Goal: Task Accomplishment & Management: Complete application form

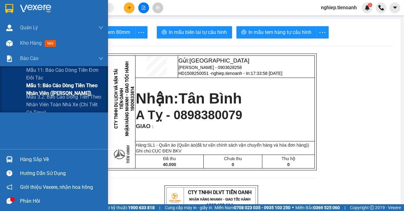
click at [36, 89] on span "Mẫu 1: Báo cáo dòng tiền theo nhân viên ([PERSON_NAME])" at bounding box center [64, 89] width 77 height 15
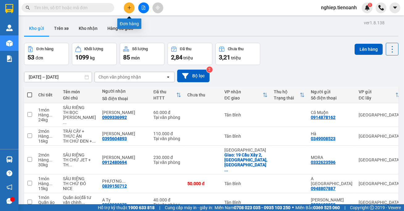
click at [128, 8] on icon "plus" at bounding box center [129, 8] width 4 height 4
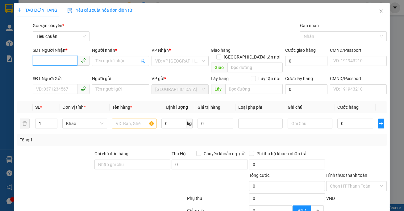
click at [55, 62] on input "SĐT Người Nhận *" at bounding box center [55, 61] width 45 height 10
click at [59, 61] on input "SĐT Người Nhận *" at bounding box center [55, 61] width 45 height 10
click at [52, 73] on div "0775634379 - HẢI" at bounding box center [60, 73] width 49 height 7
type input "0775634379"
type input "HẢI"
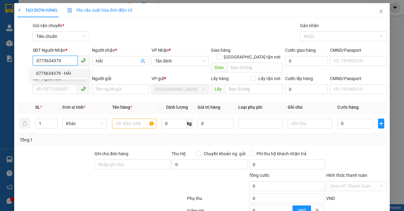
type input "100.000"
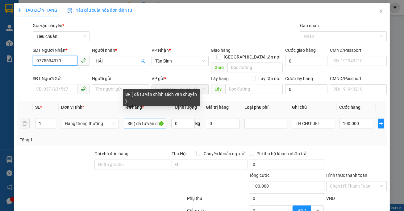
type input "0775634379"
click at [139, 119] on input "SR ( đã tư vấn chính sách vận chuyển )" at bounding box center [145, 124] width 43 height 10
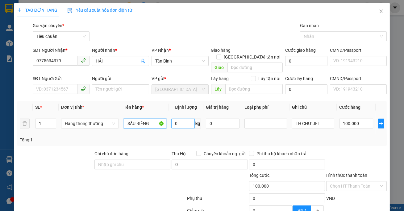
type input "SẦU RIÊNG"
click at [186, 119] on input "0" at bounding box center [182, 124] width 23 height 10
type input "7"
click at [320, 119] on input "TH CHỮ JET" at bounding box center [313, 124] width 43 height 10
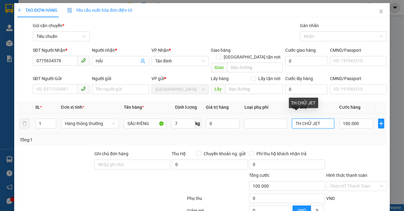
drag, startPoint x: 306, startPoint y: 120, endPoint x: 307, endPoint y: 117, distance: 3.9
click at [307, 119] on input "TH CHỮ JET" at bounding box center [313, 124] width 43 height 10
click at [312, 119] on input "TH CHỮ JET" at bounding box center [313, 124] width 43 height 10
type input "40.000"
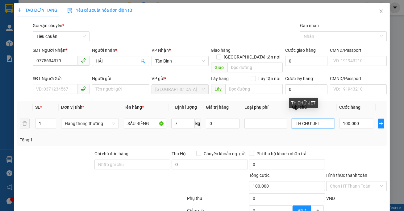
type input "40.000"
click at [315, 119] on input "TH CHỮ JET" at bounding box center [313, 124] width 43 height 10
type input "TH CHỮ XANH REVIVE"
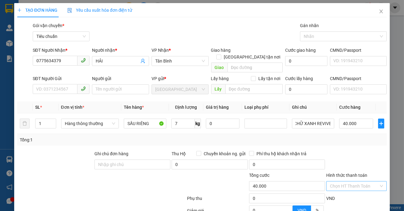
click at [333, 182] on input "Hình thức thanh toán" at bounding box center [354, 186] width 49 height 9
click at [344, 138] on div "Tại văn phòng" at bounding box center [352, 137] width 52 height 7
type input "0"
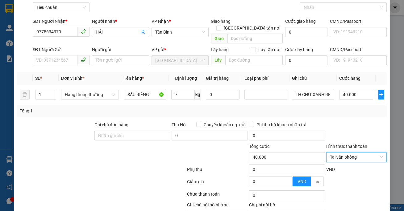
scroll to position [58, 0]
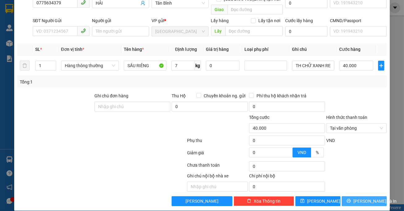
click at [371, 198] on span "[PERSON_NAME] và In" at bounding box center [374, 201] width 43 height 7
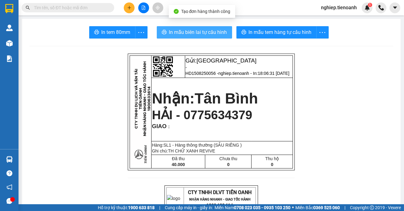
click at [210, 28] on button "In mẫu biên lai tự cấu hình" at bounding box center [194, 32] width 75 height 12
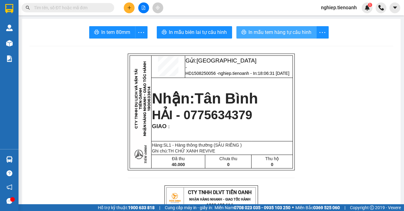
click at [269, 34] on span "In mẫu tem hàng tự cấu hình" at bounding box center [280, 32] width 63 height 8
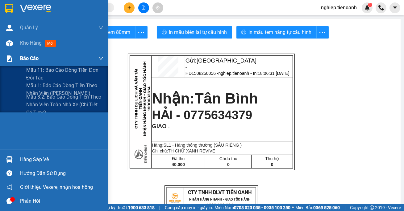
click at [29, 61] on span "Báo cáo" at bounding box center [29, 59] width 19 height 8
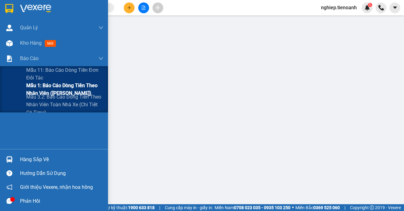
click at [42, 85] on span "Mẫu 1: Báo cáo dòng tiền theo nhân viên ([PERSON_NAME])" at bounding box center [64, 89] width 77 height 15
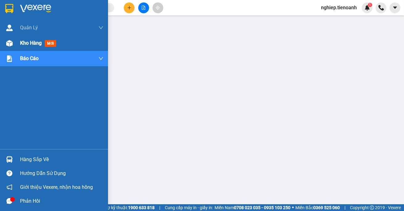
click at [33, 43] on span "Kho hàng" at bounding box center [31, 43] width 22 height 6
click at [37, 45] on span "Kho hàng" at bounding box center [31, 43] width 22 height 6
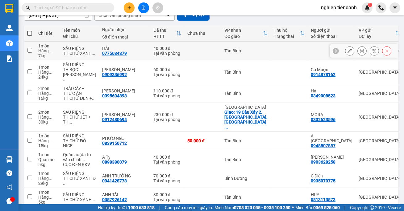
scroll to position [56, 0]
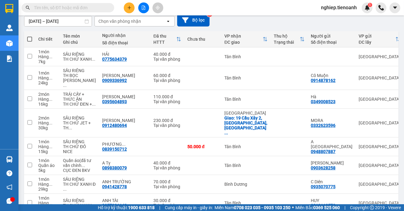
click at [28, 37] on span at bounding box center [29, 39] width 5 height 5
click at [30, 36] on input "checkbox" at bounding box center [30, 36] width 0 height 0
checkbox input "true"
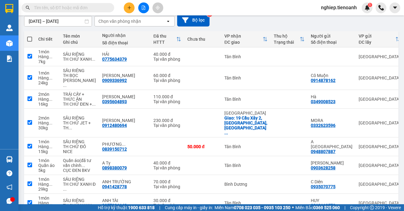
checkbox input "true"
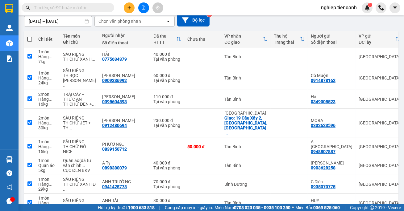
checkbox input "true"
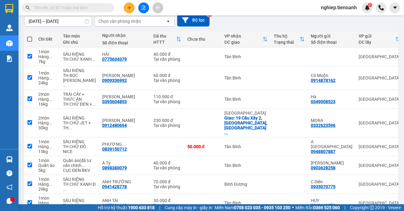
checkbox input "true"
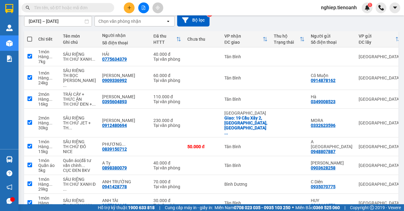
checkbox input "true"
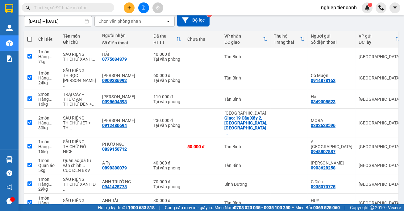
checkbox input "true"
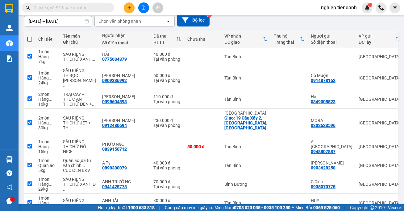
checkbox input "true"
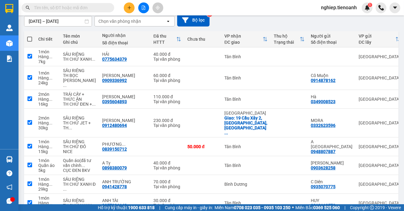
checkbox input "true"
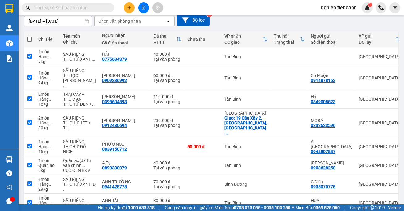
checkbox input "true"
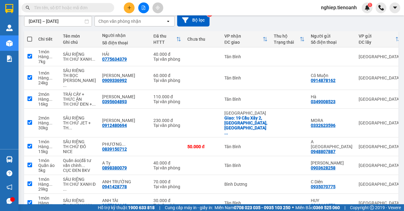
checkbox input "true"
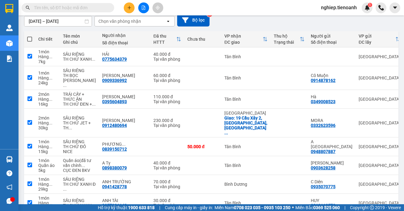
checkbox input "true"
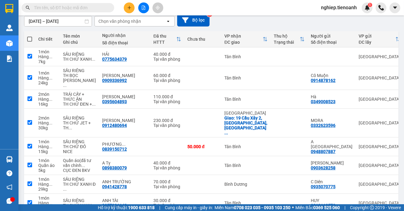
checkbox input "true"
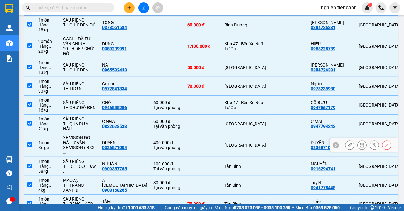
scroll to position [814, 0]
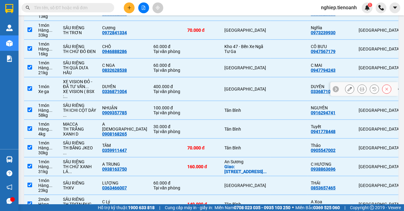
click at [271, 101] on td at bounding box center [289, 89] width 37 height 24
checkbox input "false"
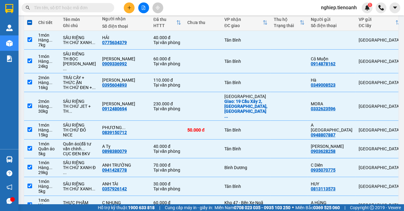
scroll to position [0, 0]
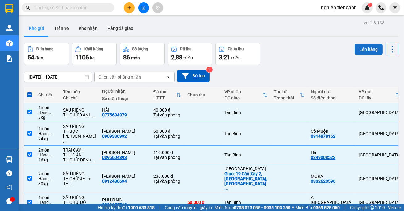
click at [356, 46] on button "Lên hàng" at bounding box center [369, 49] width 28 height 11
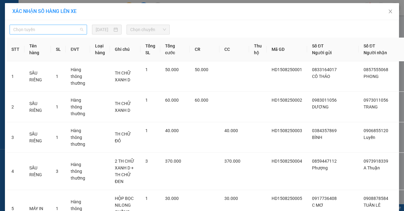
click at [40, 29] on span "Chọn tuyến" at bounding box center [48, 29] width 70 height 9
click at [38, 27] on span "Chọn tuyến" at bounding box center [48, 29] width 70 height 9
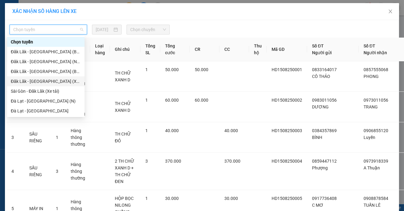
click at [49, 79] on div "Đăk Lăk - [GEOGRAPHIC_DATA] (Xe tải)" at bounding box center [46, 81] width 70 height 7
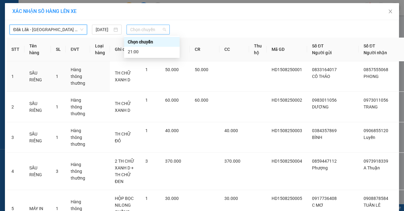
click at [146, 31] on span "Chọn chuyến" at bounding box center [148, 29] width 36 height 9
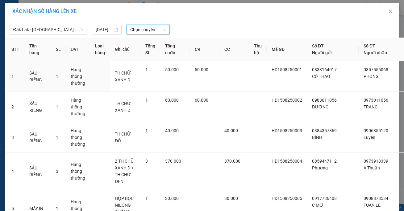
click at [143, 28] on span "Chọn chuyến" at bounding box center [148, 29] width 36 height 9
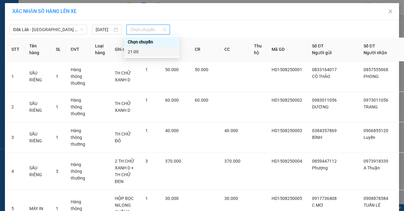
click at [141, 53] on div "21:00" at bounding box center [152, 51] width 48 height 7
click at [140, 53] on th "Ghi chú" at bounding box center [125, 50] width 31 height 24
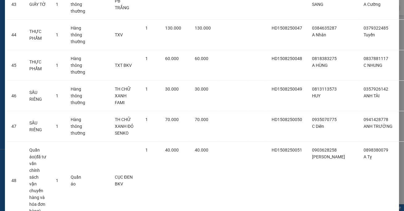
scroll to position [1612, 0]
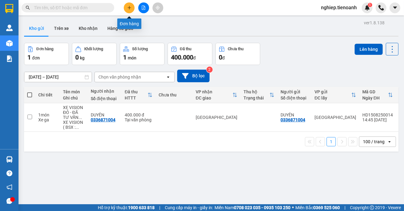
click at [131, 8] on icon "plus" at bounding box center [129, 8] width 4 height 4
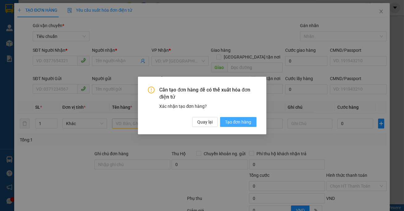
drag, startPoint x: 227, startPoint y: 125, endPoint x: 132, endPoint y: 74, distance: 107.9
click at [227, 125] on span "Tạo đơn hàng" at bounding box center [238, 122] width 27 height 7
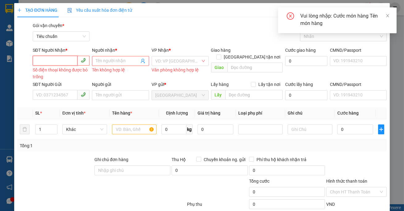
click at [60, 60] on input "SĐT Người Nhận *" at bounding box center [55, 61] width 45 height 10
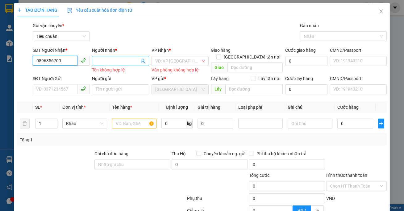
type input "0896356709"
click at [96, 57] on span at bounding box center [120, 61] width 57 height 10
click at [97, 60] on input "Người nhận *" at bounding box center [118, 61] width 44 height 7
click at [98, 60] on input "Người nhận *" at bounding box center [118, 61] width 44 height 7
type input "[PERSON_NAME]"
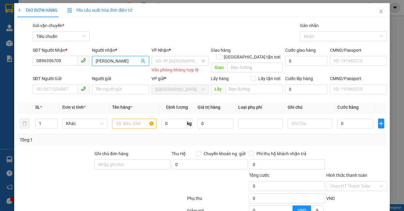
drag, startPoint x: 174, startPoint y: 68, endPoint x: 184, endPoint y: 54, distance: 17.3
click at [176, 66] on div "VD: VP Sài Gòn Văn phòng không hợp lệ" at bounding box center [180, 64] width 57 height 16
click at [239, 63] on input "search" at bounding box center [255, 68] width 56 height 10
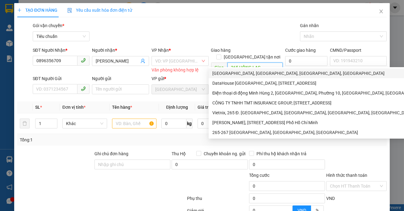
click at [249, 73] on div "[GEOGRAPHIC_DATA], [GEOGRAPHIC_DATA], [GEOGRAPHIC_DATA], [GEOGRAPHIC_DATA]" at bounding box center [319, 73] width 215 height 7
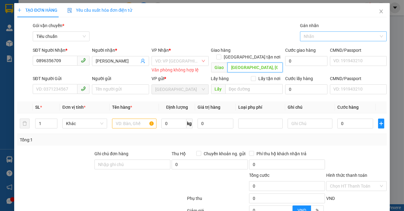
click at [303, 37] on div at bounding box center [340, 36] width 77 height 7
type input "[GEOGRAPHIC_DATA], [GEOGRAPHIC_DATA], [GEOGRAPHIC_DATA], [GEOGRAPHIC_DATA]"
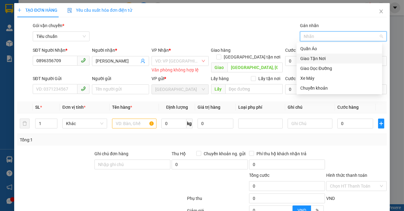
click at [307, 59] on div "Giao Tận Nơi" at bounding box center [339, 58] width 78 height 7
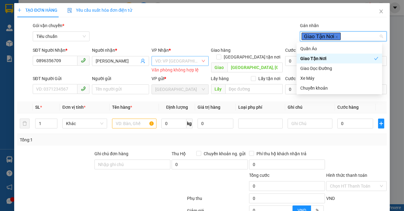
click at [172, 59] on input "search" at bounding box center [177, 60] width 45 height 9
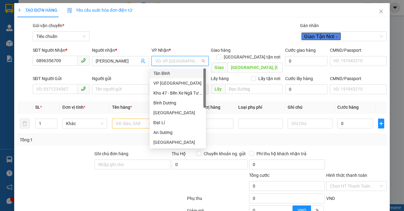
click at [171, 74] on div "Tân Bình" at bounding box center [177, 73] width 49 height 7
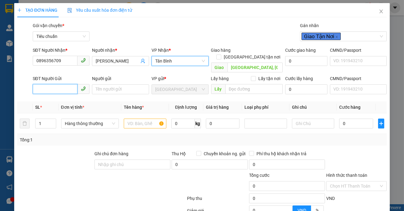
click at [58, 84] on input "SĐT Người Gửi" at bounding box center [55, 89] width 45 height 10
click at [221, 55] on input "[GEOGRAPHIC_DATA] tận nơi" at bounding box center [218, 57] width 4 height 4
checkbox input "true"
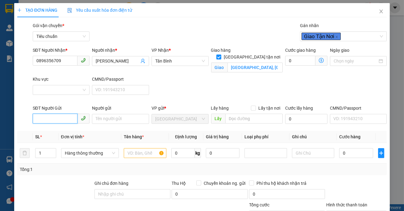
click at [48, 119] on input "SĐT Người Gửi" at bounding box center [55, 119] width 45 height 10
type input "0914552265"
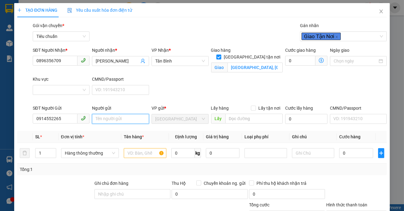
click at [123, 123] on input "Người gửi" at bounding box center [120, 119] width 57 height 10
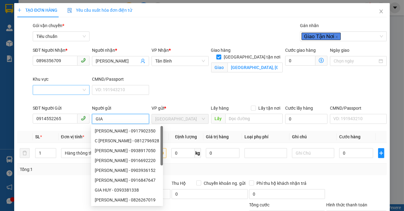
type input "GIA"
click at [72, 91] on input "Khu vực" at bounding box center [58, 90] width 45 height 9
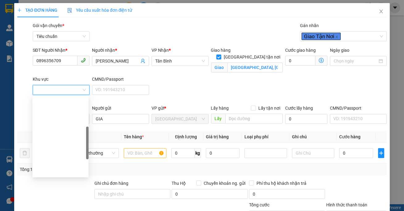
scroll to position [93, 0]
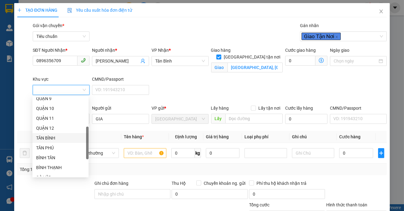
click at [56, 140] on div "TÂN BÌNH" at bounding box center [60, 138] width 49 height 7
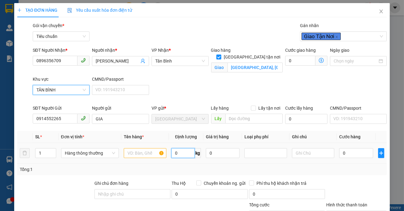
click at [177, 157] on input "0" at bounding box center [182, 153] width 23 height 10
type input "28"
click at [152, 152] on input "text" at bounding box center [145, 153] width 43 height 10
type input "65.000"
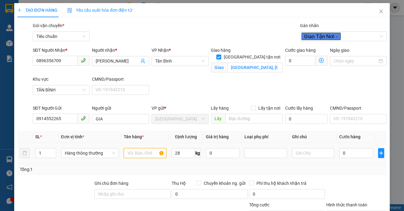
type input "65.000"
type input "S"
type input "125.000"
type input "60.000"
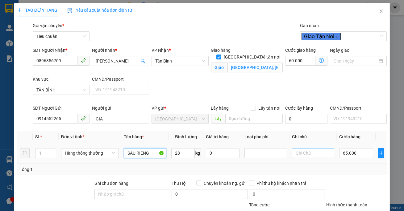
type input "SẦU RIÊNG"
click at [327, 154] on input "text" at bounding box center [313, 153] width 43 height 10
type input "TH CHỮ XANH LÁ"
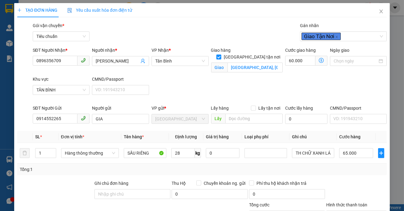
scroll to position [0, 0]
click at [319, 59] on icon "dollar-circle" at bounding box center [321, 60] width 5 height 5
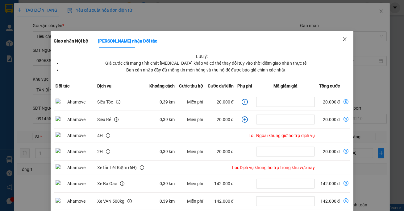
click at [343, 40] on icon "close" at bounding box center [344, 39] width 3 height 4
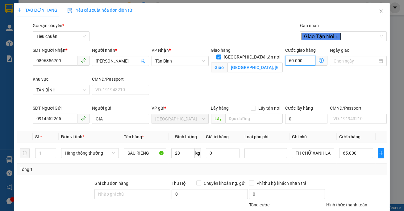
click at [305, 58] on input "60.000" at bounding box center [300, 61] width 30 height 10
type input "65.003"
type input "3"
type input "65.030"
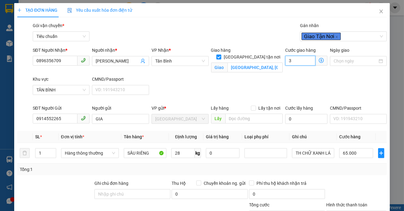
type input "65.030"
type input "30"
type input "95.000"
type input "30.000"
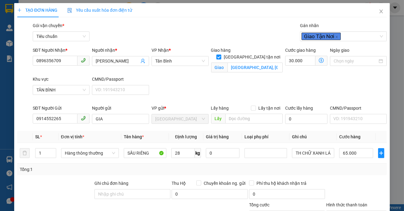
click at [348, 73] on div "Ngày giao" at bounding box center [359, 61] width 60 height 29
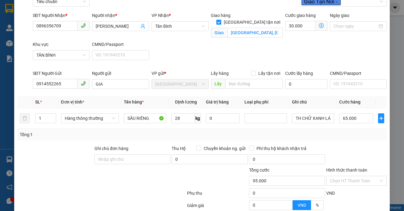
scroll to position [56, 0]
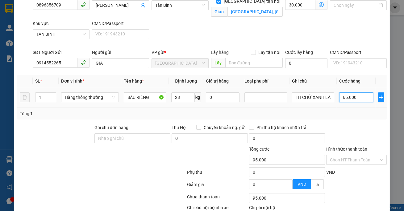
click at [357, 97] on input "65.000" at bounding box center [356, 98] width 34 height 10
type input "7"
type input "30.007"
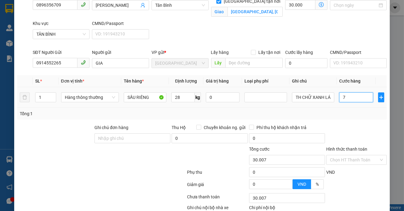
type input "70"
type input "30.070"
click at [359, 112] on div "Tổng: 1" at bounding box center [202, 114] width 365 height 7
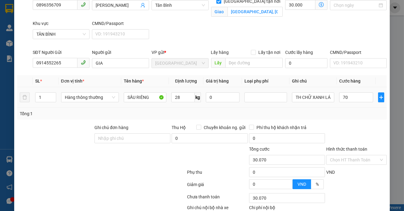
type input "70.000"
type input "100.000"
click at [346, 161] on input "Hình thức thanh toán" at bounding box center [354, 160] width 49 height 9
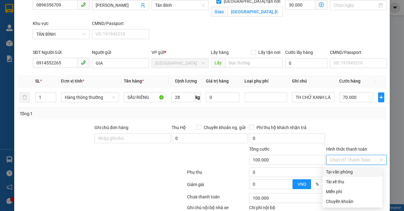
click at [345, 172] on div "Tại văn phòng" at bounding box center [352, 172] width 52 height 7
type input "0"
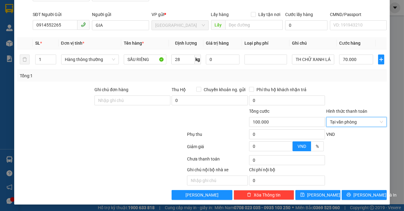
scroll to position [94, 0]
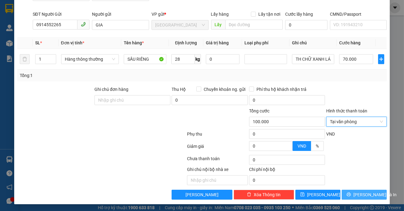
click at [360, 192] on span "[PERSON_NAME] và In" at bounding box center [374, 195] width 43 height 7
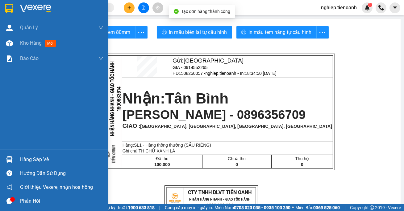
click at [30, 46] on div "Kho hàng mới" at bounding box center [39, 43] width 38 height 8
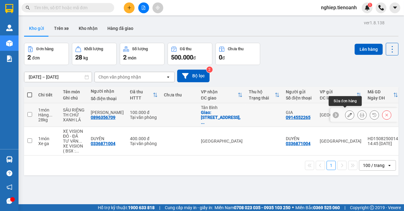
click at [348, 113] on icon at bounding box center [350, 115] width 4 height 4
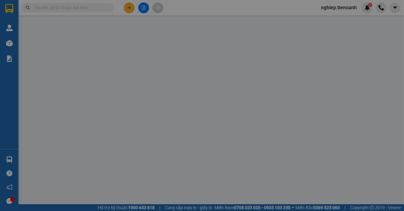
type input "0896356709"
type input "[PERSON_NAME]"
checkbox input "true"
type input "[GEOGRAPHIC_DATA], [GEOGRAPHIC_DATA], [GEOGRAPHIC_DATA], [GEOGRAPHIC_DATA]"
type input "0914552265"
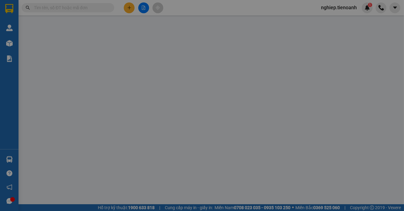
type input "GIA"
type input "100.000"
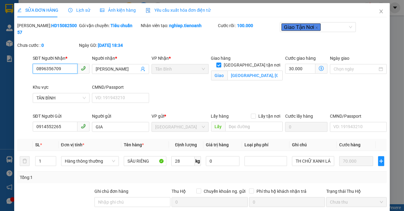
drag, startPoint x: 65, startPoint y: 65, endPoint x: 27, endPoint y: 76, distance: 38.8
click at [27, 76] on div "SĐT Người Nhận * 0896356709 0896356709 Người nhận * DUY LÊ VP Nhận * Tân Bình G…" at bounding box center [202, 84] width 371 height 58
click at [27, 76] on div at bounding box center [24, 84] width 15 height 58
click at [60, 70] on input "0896356709" at bounding box center [55, 69] width 45 height 10
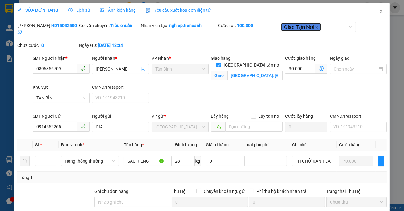
click at [46, 74] on div "SĐT Người Nhận * 0896356709 0896356709" at bounding box center [61, 66] width 57 height 22
click at [71, 68] on input "0896356709" at bounding box center [55, 69] width 45 height 10
click at [71, 69] on input "0896356709" at bounding box center [55, 69] width 45 height 10
